Goal: Browse casually: Explore the website without a specific task or goal

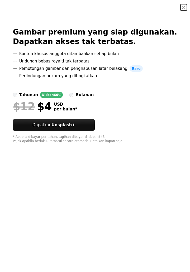
scroll to position [9, 0]
click at [181, 11] on button "An X shape" at bounding box center [183, 7] width 6 height 6
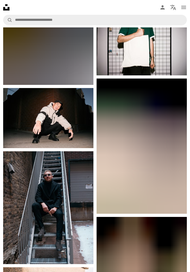
scroll to position [2895, 0]
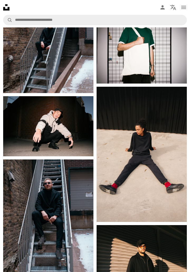
click at [18, 131] on img at bounding box center [48, 126] width 90 height 60
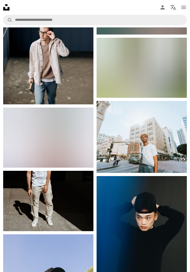
scroll to position [6312, 0]
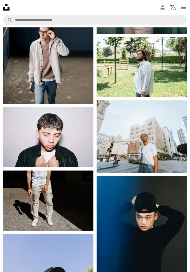
click at [172, 145] on img at bounding box center [141, 136] width 90 height 72
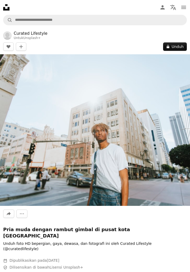
click at [161, 111] on img at bounding box center [95, 129] width 190 height 151
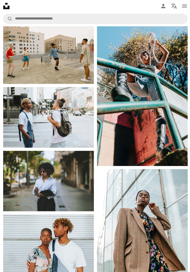
scroll to position [2466, 0]
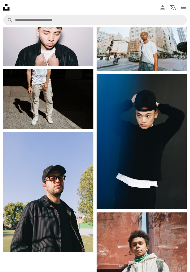
scroll to position [6476, 0]
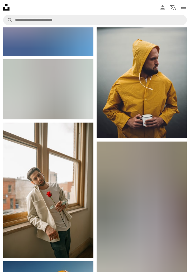
scroll to position [2697, 0]
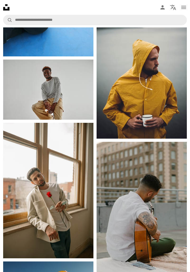
click at [173, 123] on img at bounding box center [141, 70] width 90 height 135
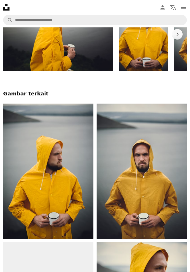
scroll to position [484, 0]
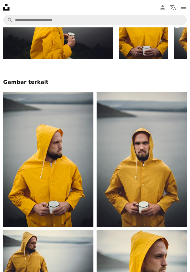
click at [176, 185] on img at bounding box center [141, 159] width 90 height 135
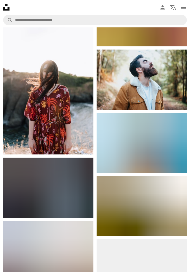
scroll to position [1734, 0]
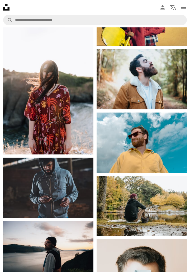
click at [176, 158] on img at bounding box center [141, 142] width 90 height 60
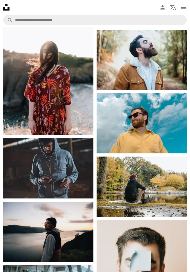
scroll to position [1754, 0]
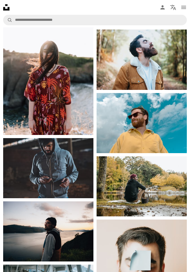
click at [76, 165] on img at bounding box center [48, 168] width 90 height 60
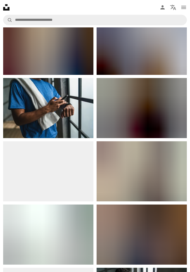
scroll to position [394, 0]
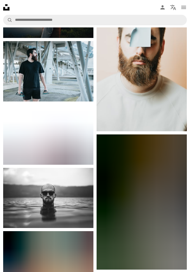
scroll to position [2061, 0]
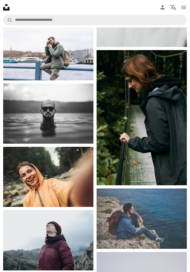
click at [70, 119] on img at bounding box center [48, 113] width 90 height 60
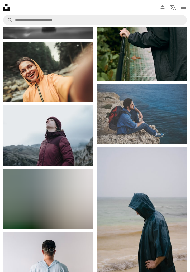
scroll to position [2166, 0]
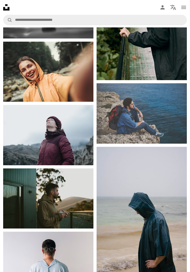
click at [161, 108] on img at bounding box center [141, 113] width 90 height 60
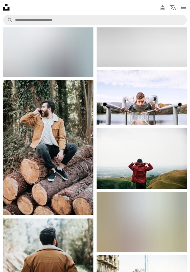
scroll to position [2508, 0]
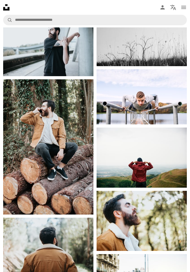
click at [167, 105] on img at bounding box center [141, 96] width 90 height 55
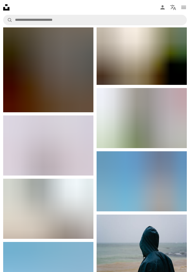
scroll to position [3963, 0]
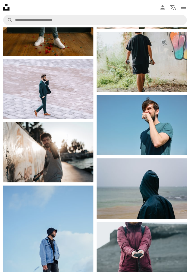
click at [74, 155] on img at bounding box center [48, 152] width 90 height 60
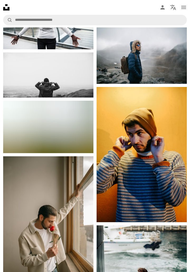
scroll to position [4499, 0]
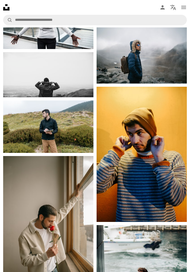
click at [163, 68] on img at bounding box center [141, 53] width 90 height 60
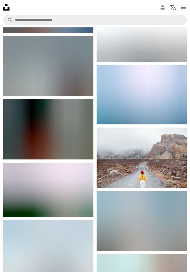
scroll to position [1734, 0]
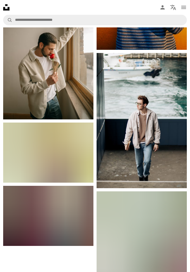
scroll to position [4721, 0]
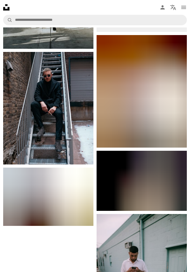
scroll to position [6153, 0]
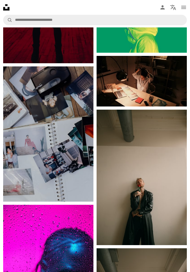
scroll to position [8527, 0]
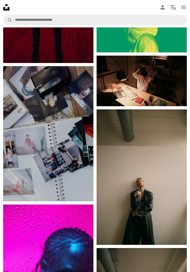
click at [175, 186] on img at bounding box center [141, 176] width 90 height 135
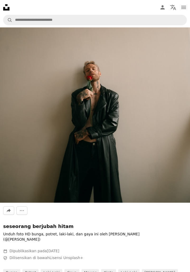
scroll to position [137, 0]
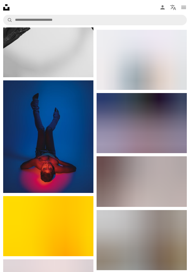
scroll to position [9967, 0]
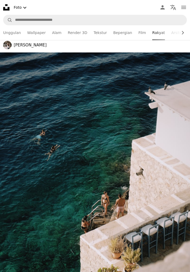
scroll to position [1826, 0]
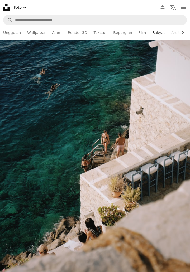
click at [171, 187] on img at bounding box center [95, 133] width 190 height 284
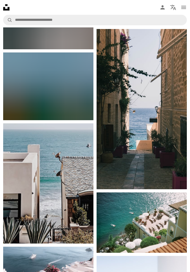
scroll to position [1564, 0]
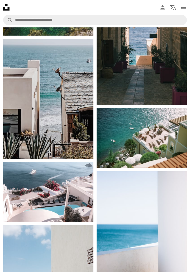
click at [171, 73] on img at bounding box center [141, 24] width 90 height 160
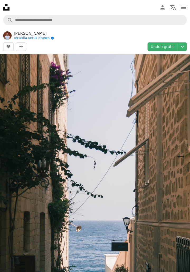
click at [185, 4] on icon "navigation menu" at bounding box center [183, 7] width 6 height 6
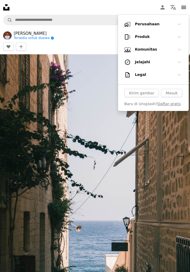
click at [178, 35] on icon "Chevron down" at bounding box center [179, 37] width 6 height 6
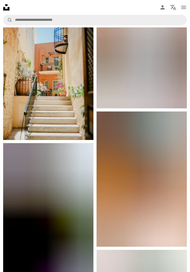
scroll to position [1656, 0]
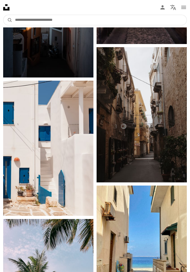
click at [154, 18] on input "Temuka visual di seluruh situs" at bounding box center [99, 20] width 174 height 10
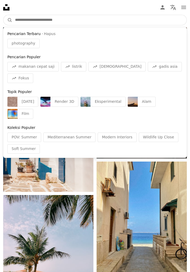
scroll to position [3462, 0]
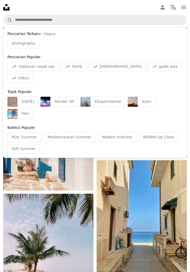
click at [33, 109] on div "Film" at bounding box center [25, 114] width 16 height 10
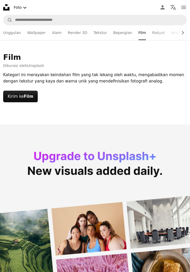
click at [9, 98] on button "Kirim ke Film" at bounding box center [20, 97] width 34 height 12
click at [75, 32] on link "Render 3D" at bounding box center [77, 32] width 19 height 15
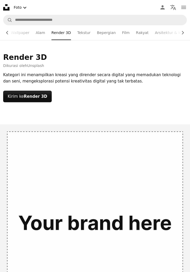
scroll to position [0, 18]
click at [155, 29] on link "Arsitektur & Interior" at bounding box center [171, 32] width 37 height 15
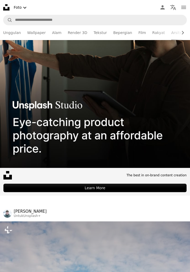
click at [138, 32] on link "Film" at bounding box center [141, 32] width 7 height 15
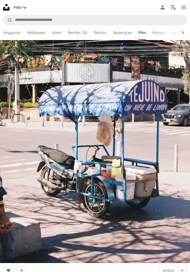
scroll to position [3755, 0]
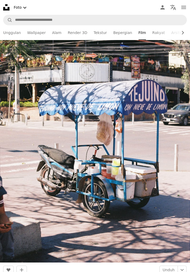
click at [116, 33] on link "Bepergian" at bounding box center [122, 32] width 19 height 15
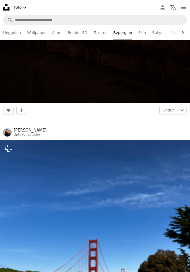
click at [177, 127] on span "[PERSON_NAME] Untuk Unsplash+" at bounding box center [94, 131] width 183 height 9
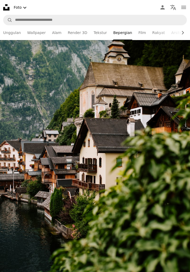
scroll to position [5769, 0]
click at [152, 32] on link "Rakyat" at bounding box center [158, 32] width 13 height 15
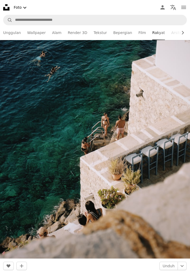
click at [181, 112] on img at bounding box center [95, 116] width 190 height 284
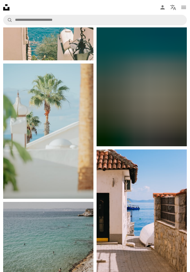
scroll to position [2469, 0]
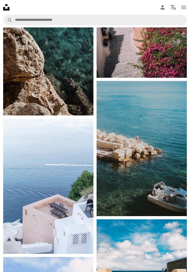
click at [175, 128] on img at bounding box center [141, 148] width 90 height 135
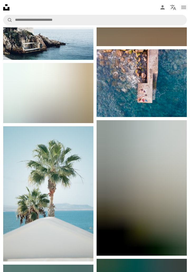
scroll to position [3056, 0]
